Goal: Task Accomplishment & Management: Complete application form

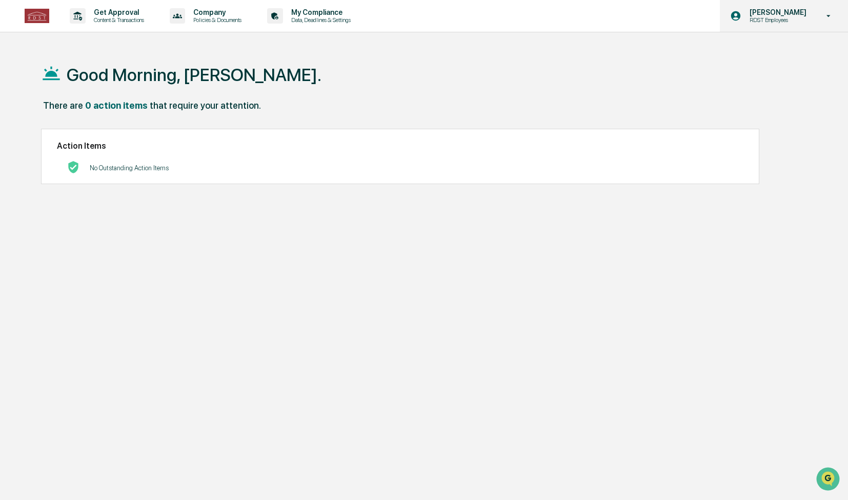
click at [823, 9] on div "[PERSON_NAME] RDST Employees" at bounding box center [784, 16] width 128 height 32
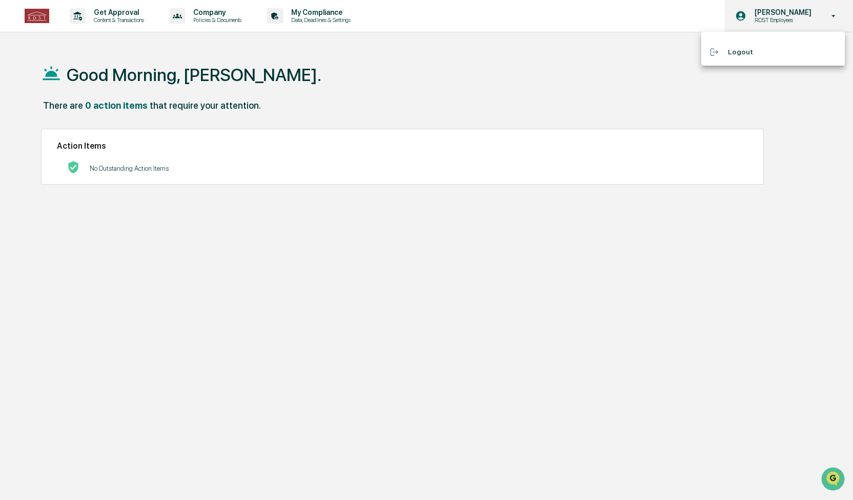
click at [823, 9] on div at bounding box center [426, 250] width 853 height 500
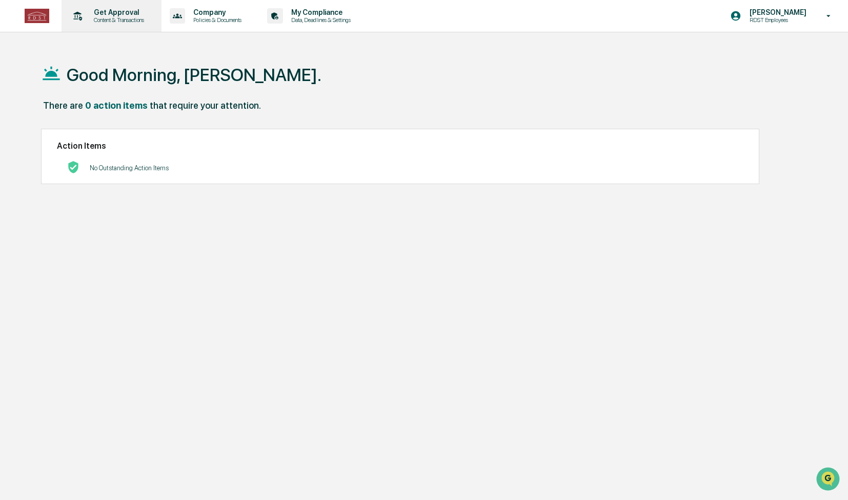
click at [123, 11] on p "Get Approval" at bounding box center [118, 12] width 64 height 8
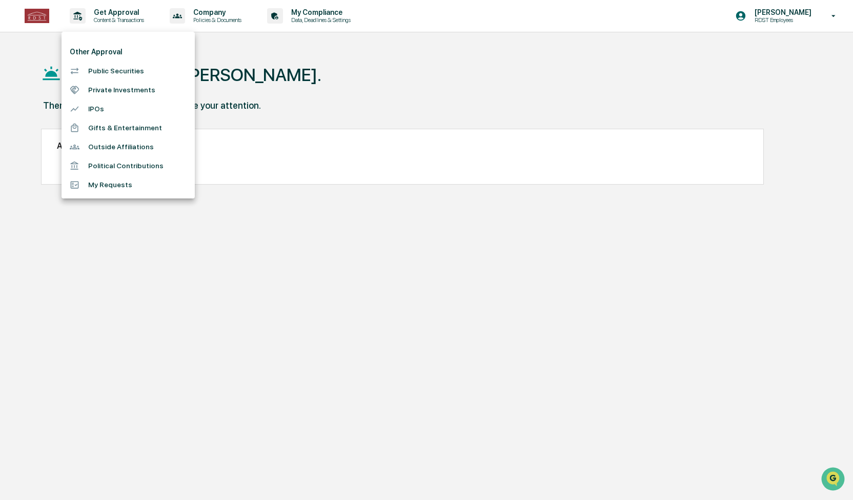
click at [124, 152] on li "Outside Affiliations" at bounding box center [128, 146] width 133 height 19
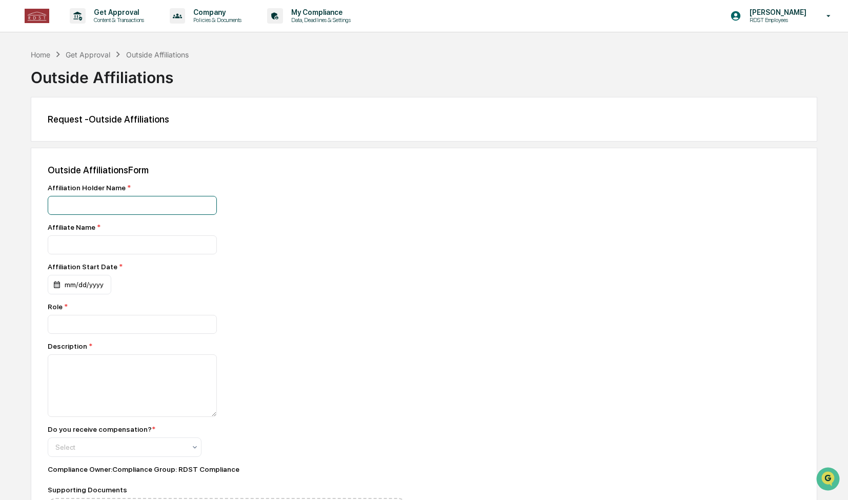
click at [126, 206] on input at bounding box center [132, 205] width 169 height 19
type input "**********"
type input "******"
click at [83, 282] on div "mm/dd/yyyy" at bounding box center [80, 284] width 64 height 19
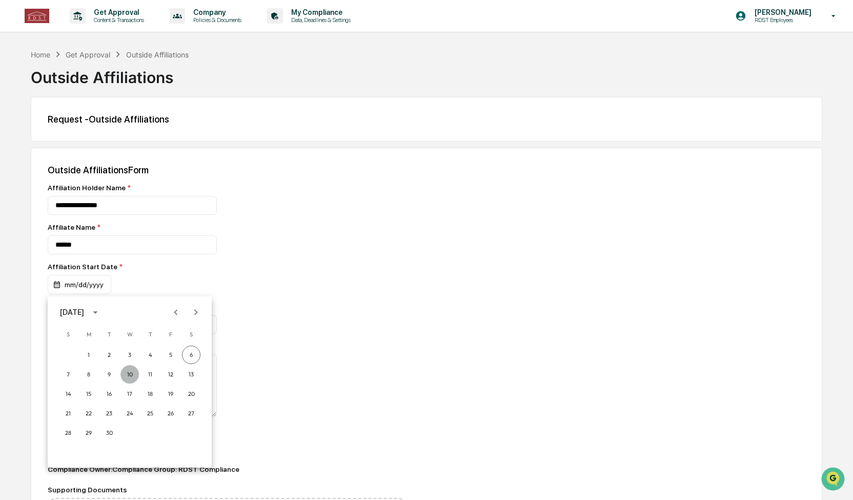
click at [131, 376] on button "10" at bounding box center [130, 374] width 18 height 18
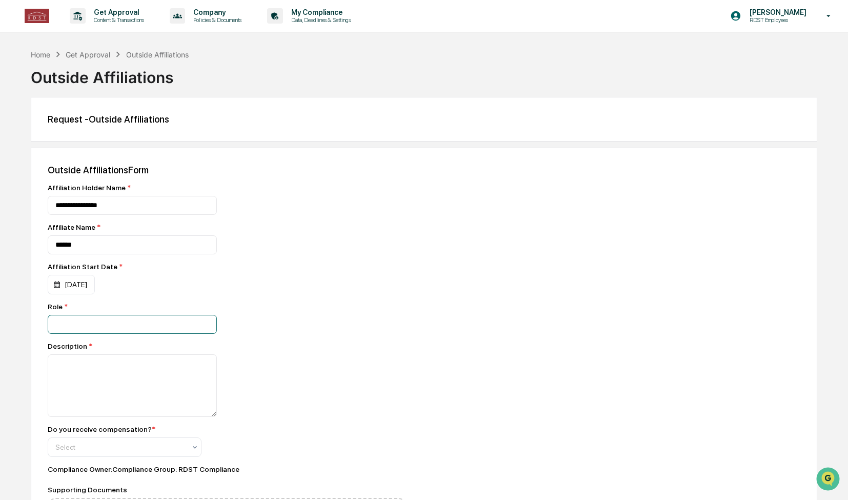
click at [67, 325] on input at bounding box center [132, 324] width 169 height 19
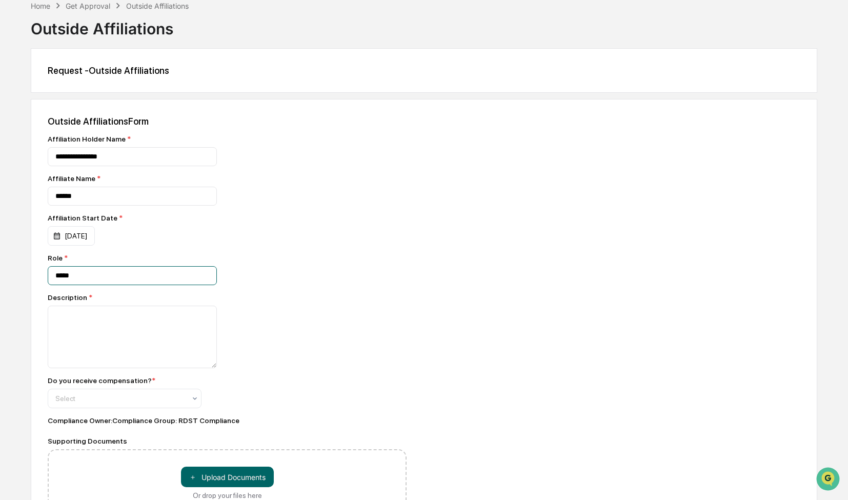
scroll to position [64, 0]
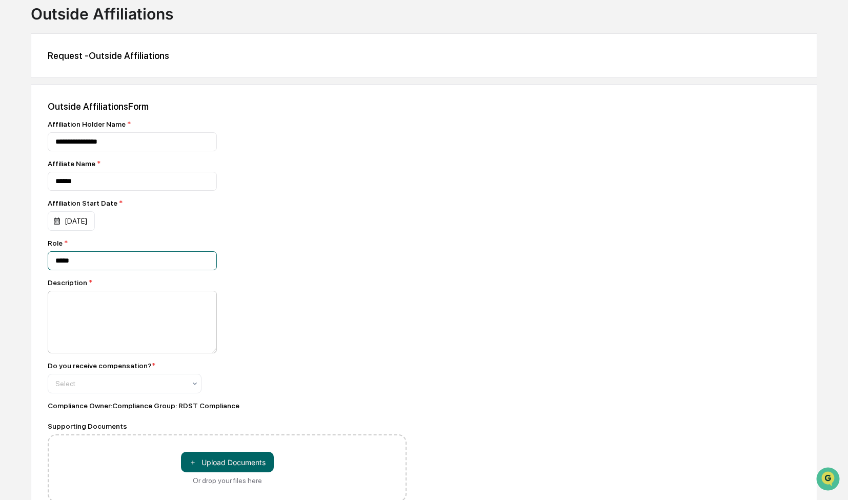
type input "*****"
click at [135, 299] on textarea at bounding box center [132, 322] width 169 height 63
paste textarea "**********"
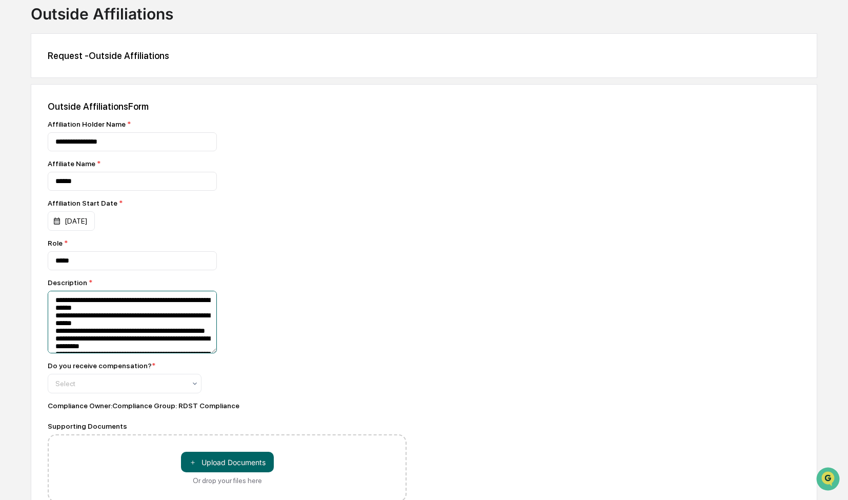
scroll to position [234, 0]
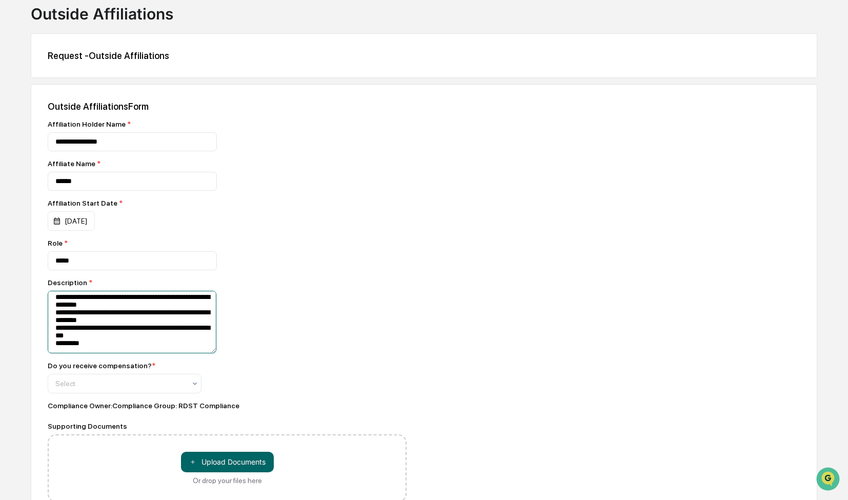
click at [116, 308] on textarea at bounding box center [132, 322] width 169 height 62
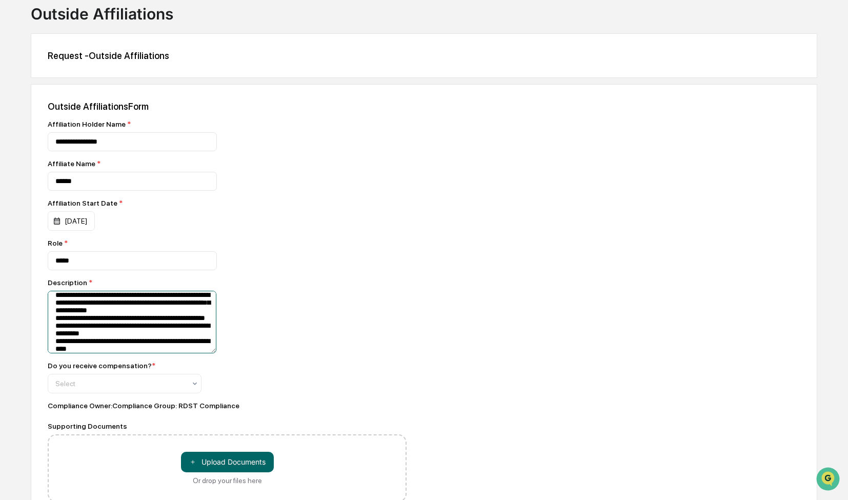
scroll to position [0, 0]
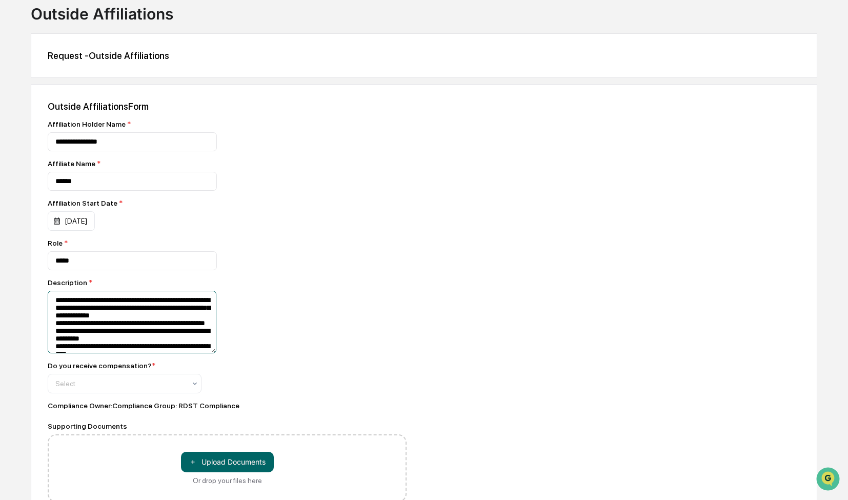
click at [181, 320] on textarea at bounding box center [132, 322] width 169 height 62
click at [135, 337] on textarea at bounding box center [132, 322] width 169 height 62
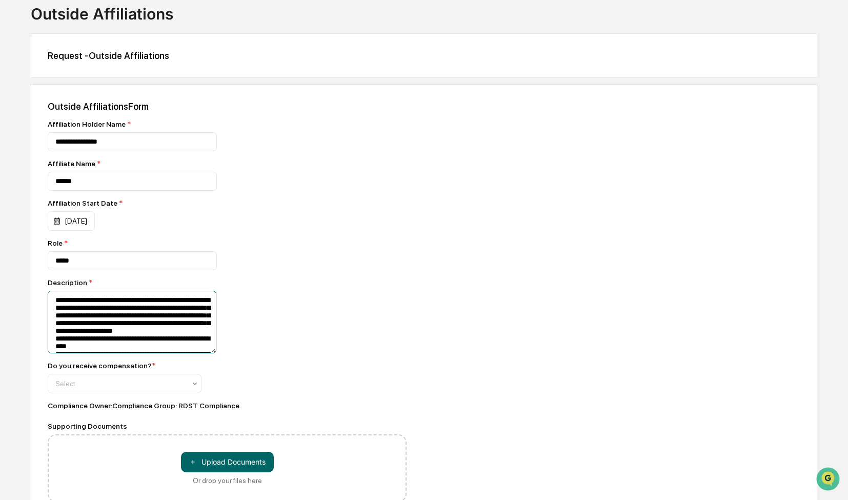
click at [113, 329] on textarea at bounding box center [132, 322] width 169 height 62
click at [127, 351] on textarea at bounding box center [132, 322] width 169 height 62
click at [126, 351] on textarea at bounding box center [132, 322] width 169 height 62
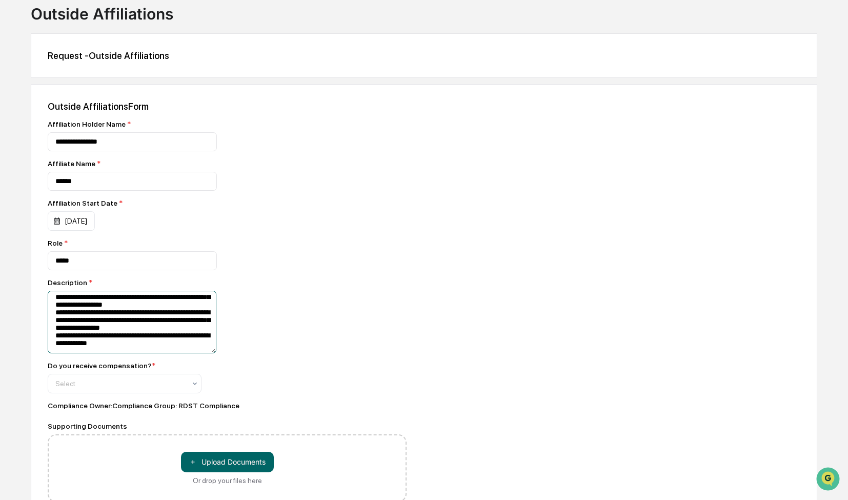
scroll to position [180, 0]
click at [132, 379] on div "Select" at bounding box center [120, 383] width 141 height 14
click at [89, 411] on div "Yes" at bounding box center [124, 411] width 153 height 21
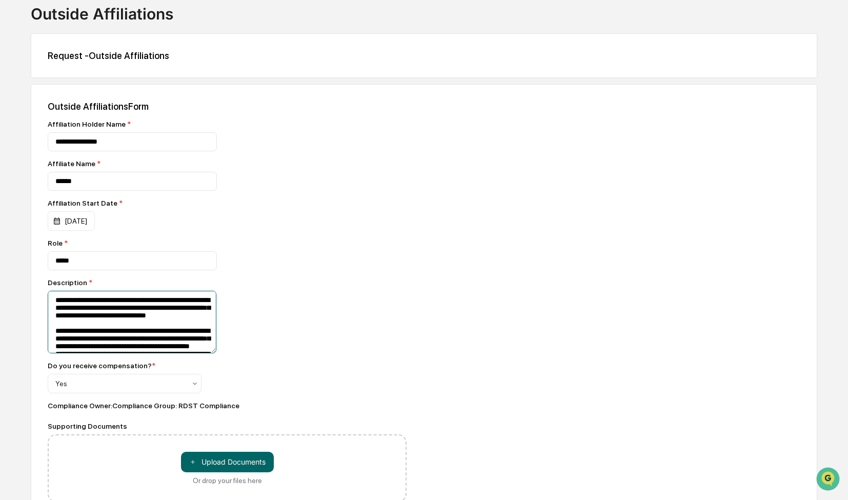
click at [123, 330] on textarea at bounding box center [132, 322] width 169 height 62
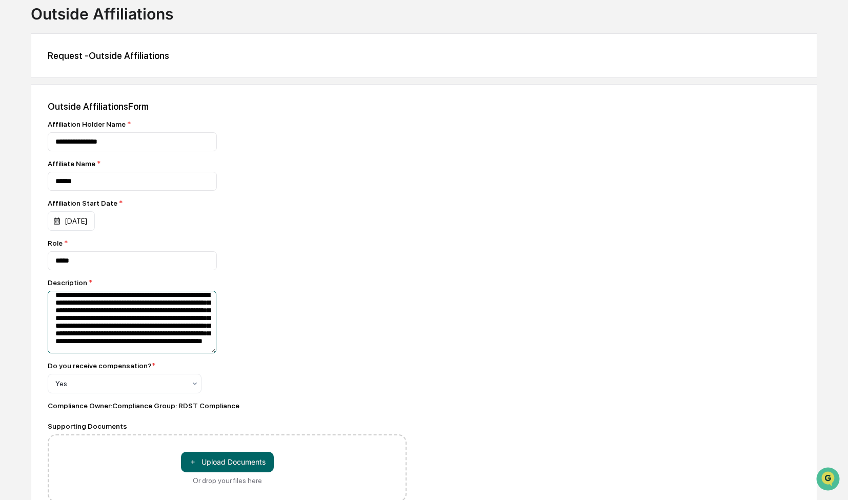
scroll to position [12, 0]
click at [114, 314] on textarea at bounding box center [132, 322] width 169 height 62
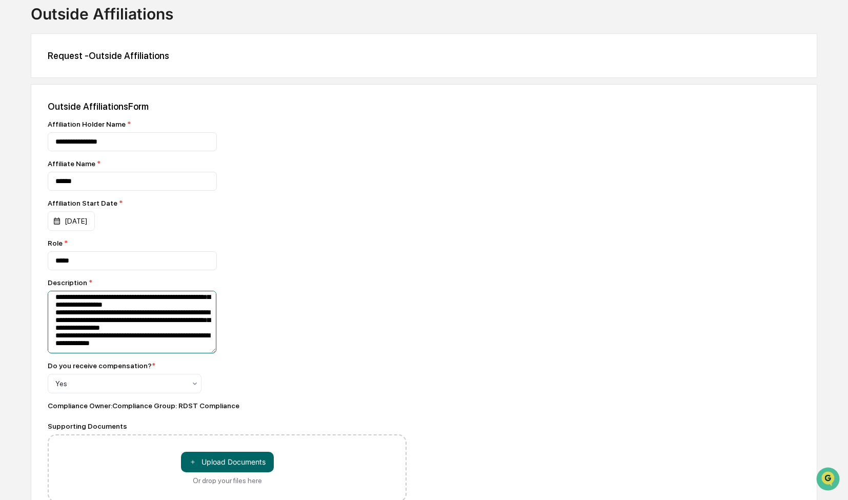
scroll to position [226, 0]
type textarea "**********"
click at [217, 461] on button "＋ Upload Documents" at bounding box center [227, 462] width 93 height 21
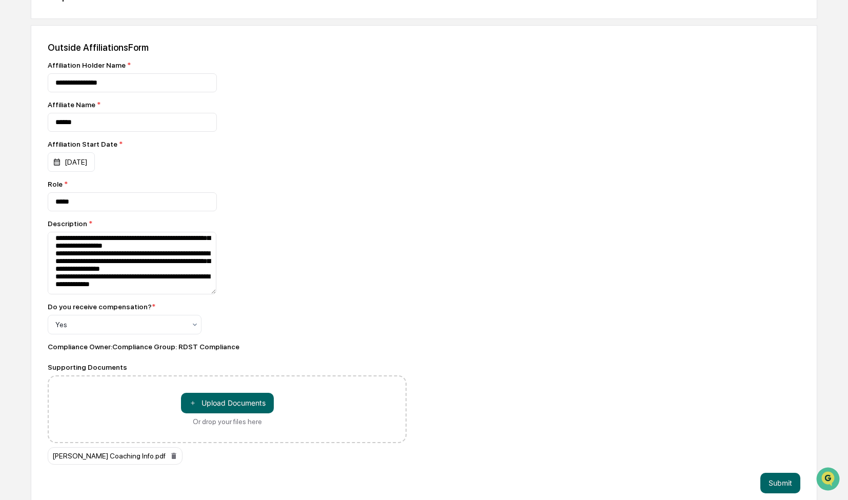
scroll to position [136, 0]
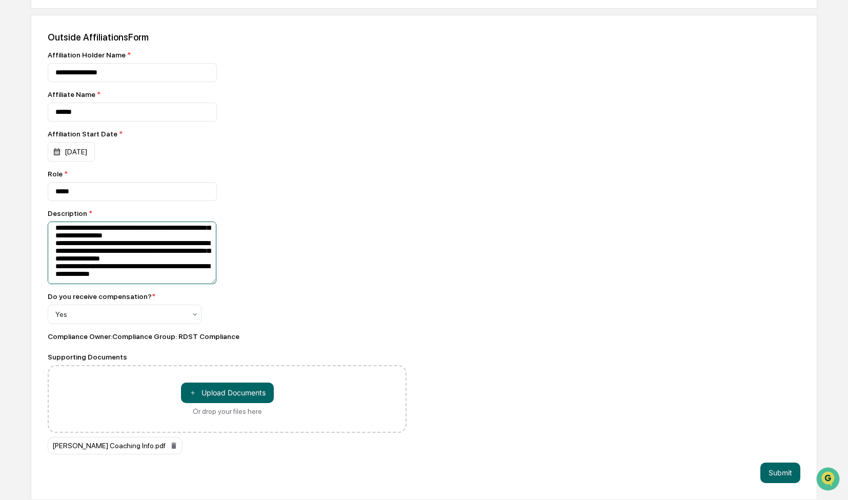
click at [137, 248] on textarea at bounding box center [132, 253] width 169 height 62
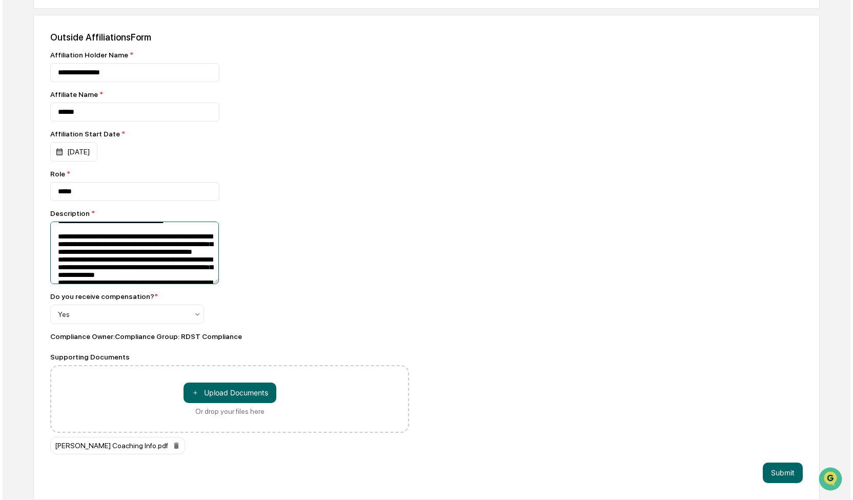
scroll to position [72, 0]
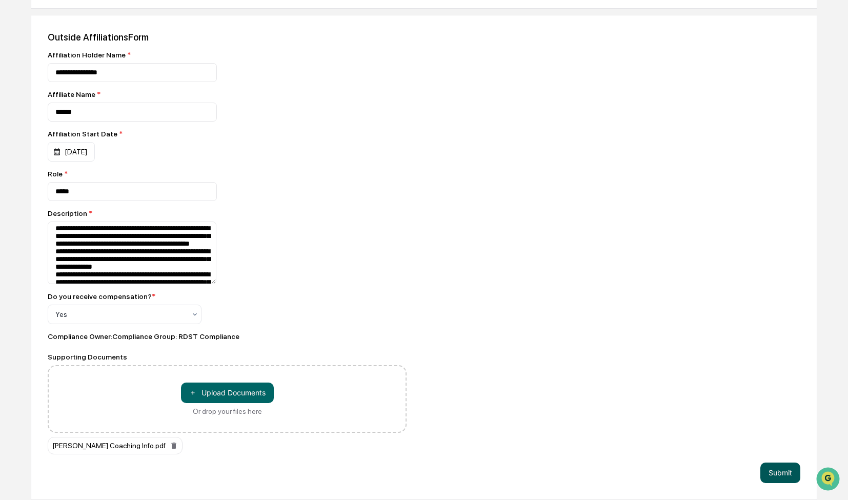
click at [782, 476] on button "Submit" at bounding box center [781, 473] width 40 height 21
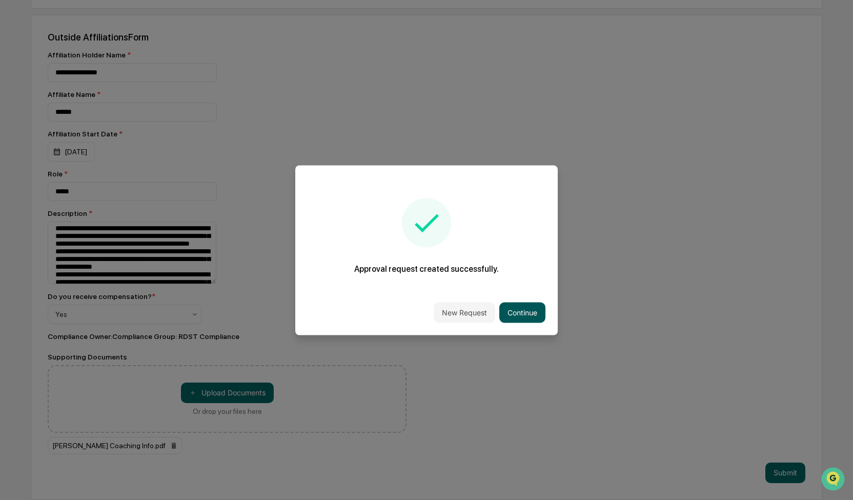
click at [519, 316] on button "Continue" at bounding box center [523, 312] width 46 height 21
